Goal: Task Accomplishment & Management: Use online tool/utility

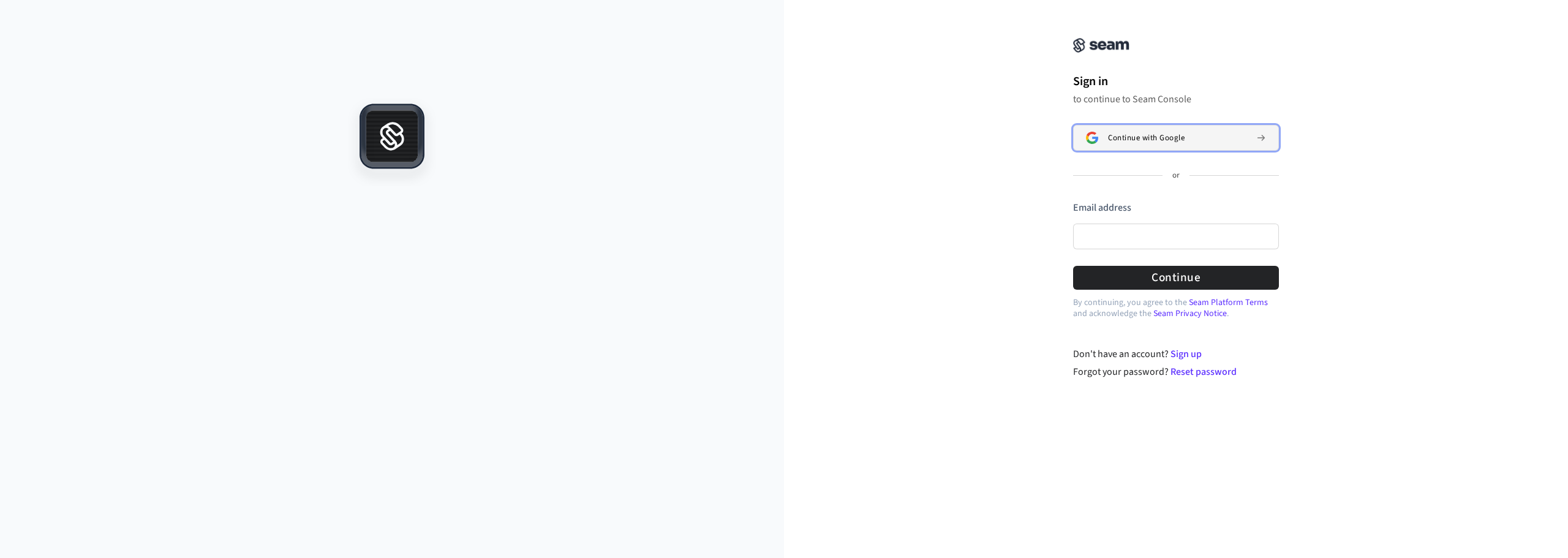
click at [1173, 136] on span "Continue with Google" at bounding box center [1147, 138] width 77 height 10
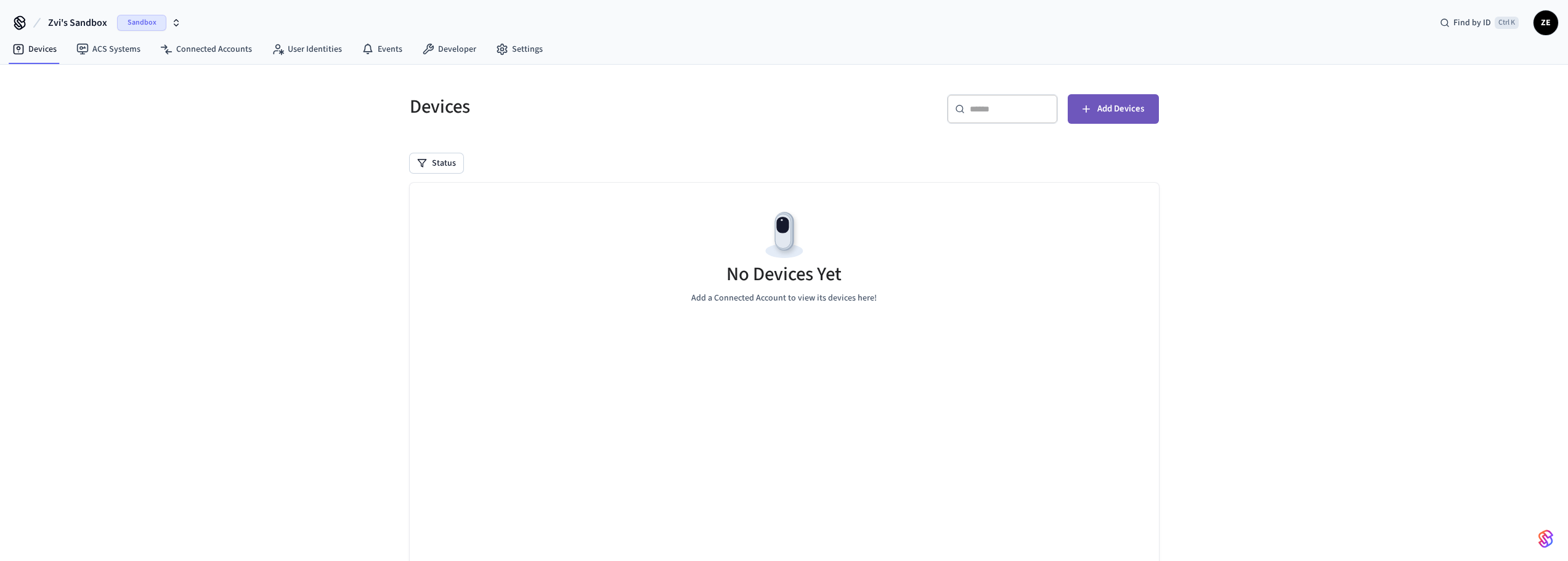
click at [1109, 108] on span "Add Devices" at bounding box center [1120, 108] width 46 height 16
click at [1147, 110] on button "Add Devices" at bounding box center [1113, 108] width 91 height 30
